Goal: Task Accomplishment & Management: Complete application form

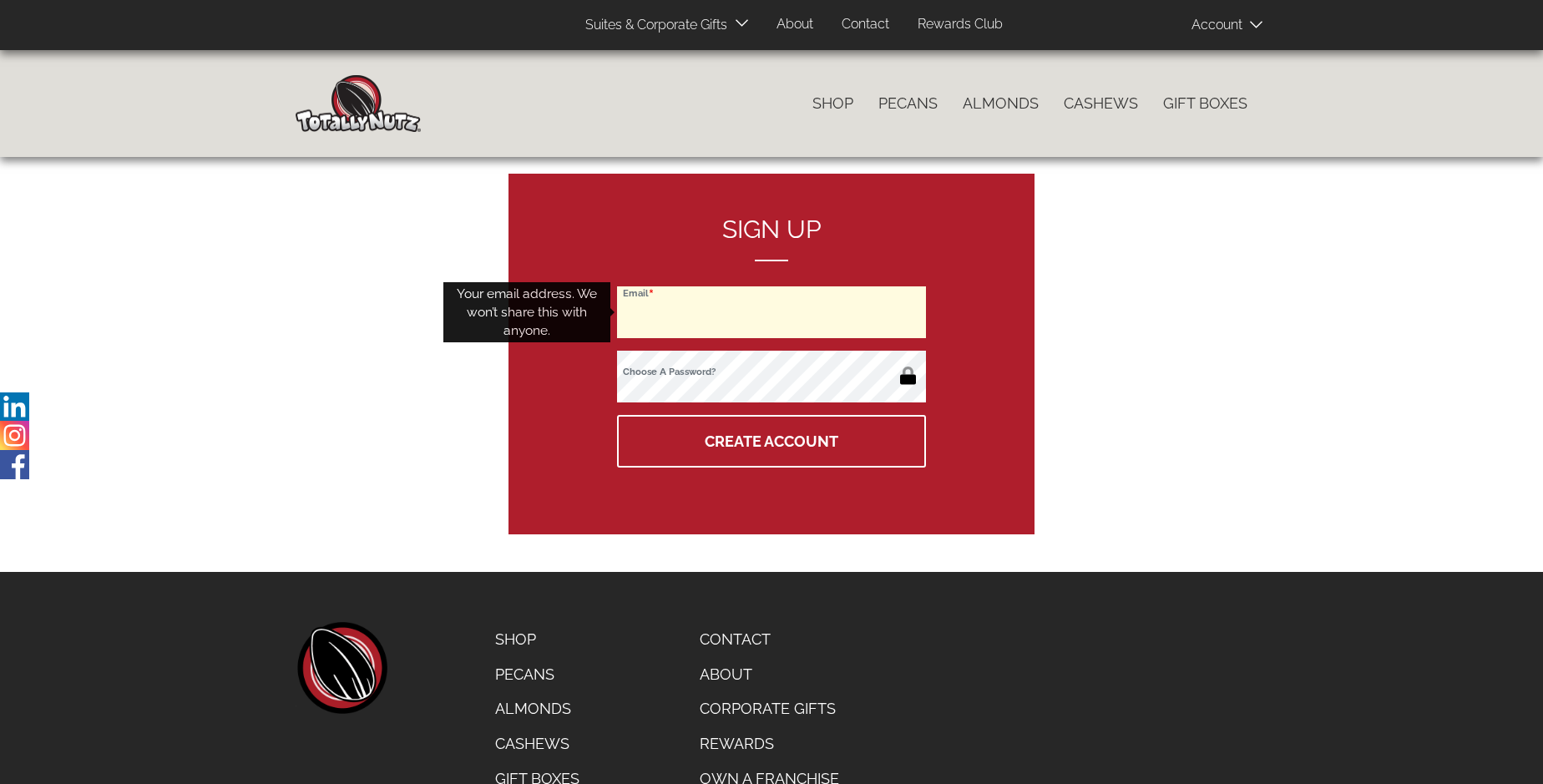
click at [772, 312] on input "Email" at bounding box center [771, 312] width 309 height 52
type input "[EMAIL_ADDRESS][DOMAIN_NAME]"
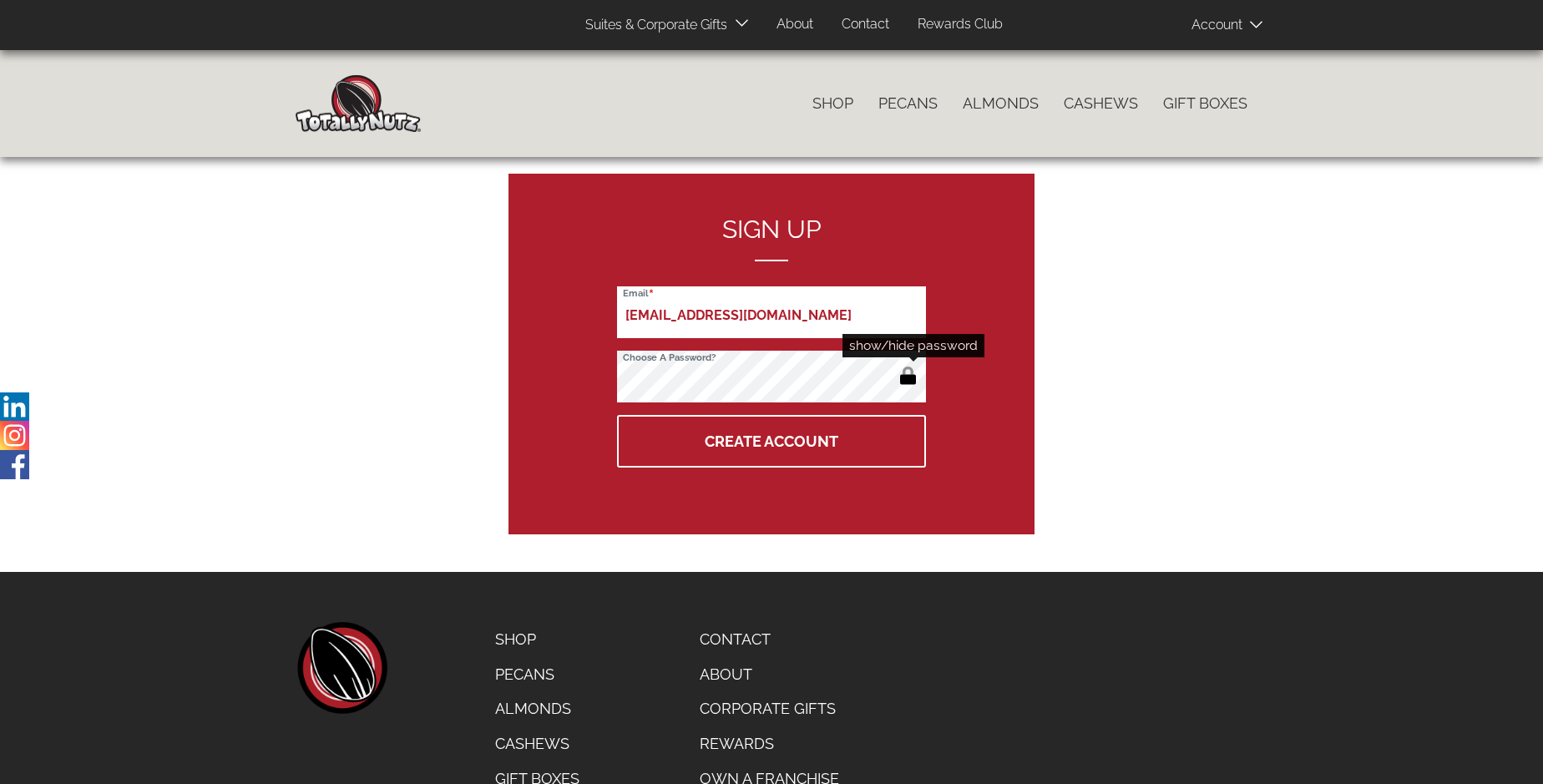
click at [908, 378] on button "button" at bounding box center [908, 378] width 28 height 27
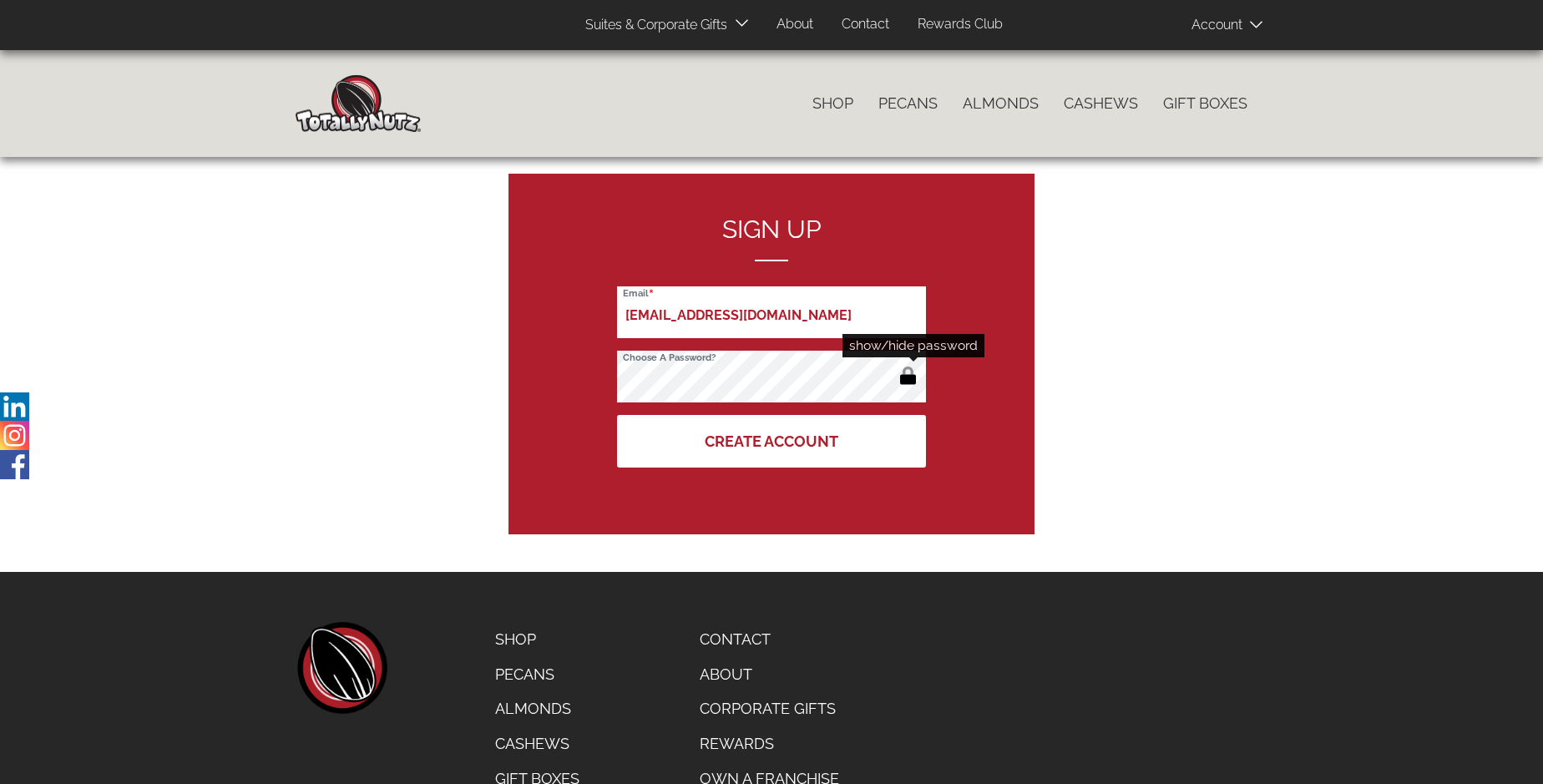
click at [772, 441] on button "Create Account" at bounding box center [771, 441] width 309 height 53
